Goal: Task Accomplishment & Management: Use online tool/utility

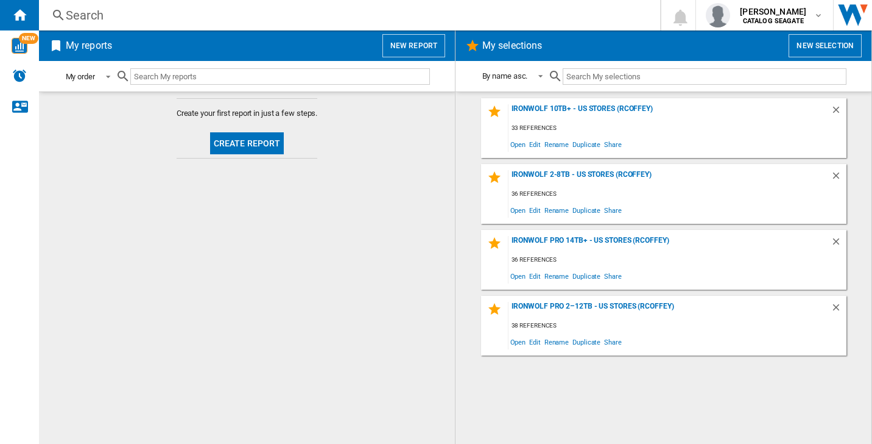
click at [99, 77] on span at bounding box center [104, 75] width 15 height 11
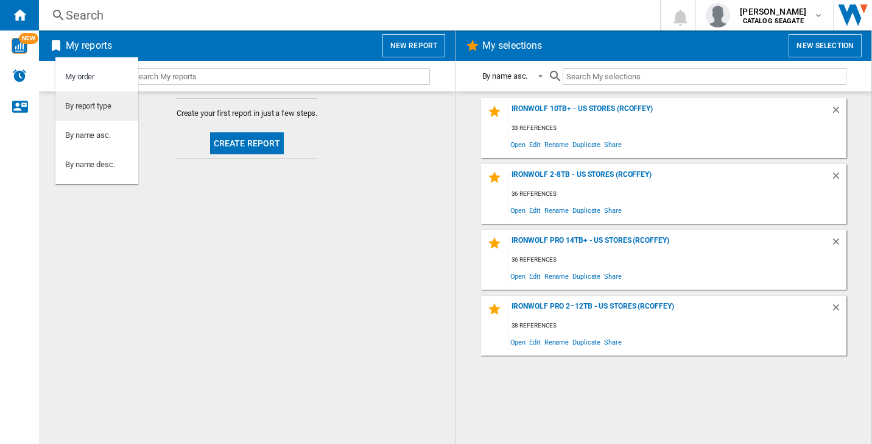
click at [92, 105] on div "By report type" at bounding box center [88, 106] width 46 height 11
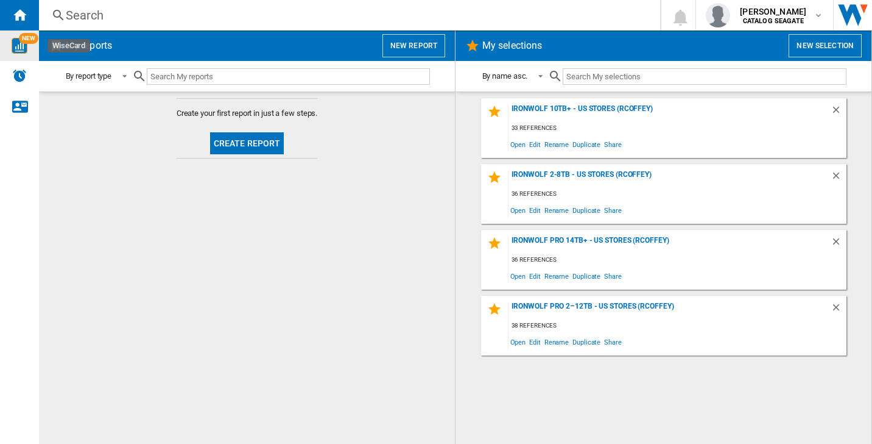
click at [21, 49] on img "WiseCard" at bounding box center [20, 46] width 16 height 16
click at [408, 51] on button "New report" at bounding box center [414, 45] width 63 height 23
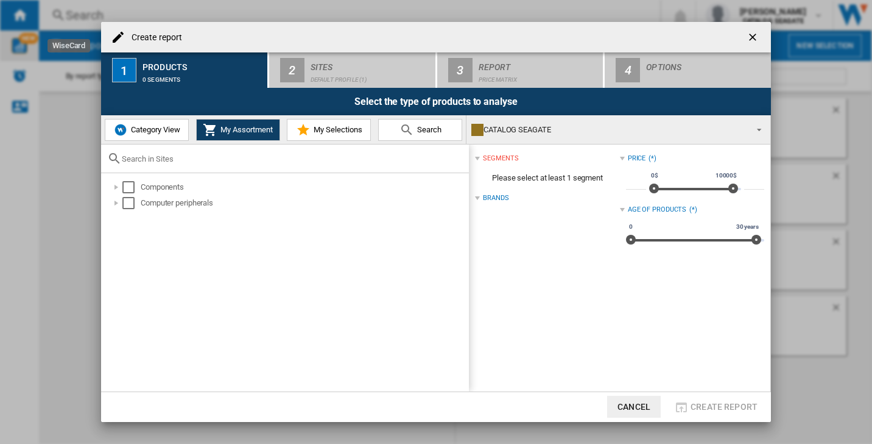
click at [754, 38] on ng-md-icon "getI18NText('BUTTONS.CLOSE_DIALOG')" at bounding box center [754, 38] width 15 height 15
